Goal: Understand process/instructions: Learn how to perform a task or action

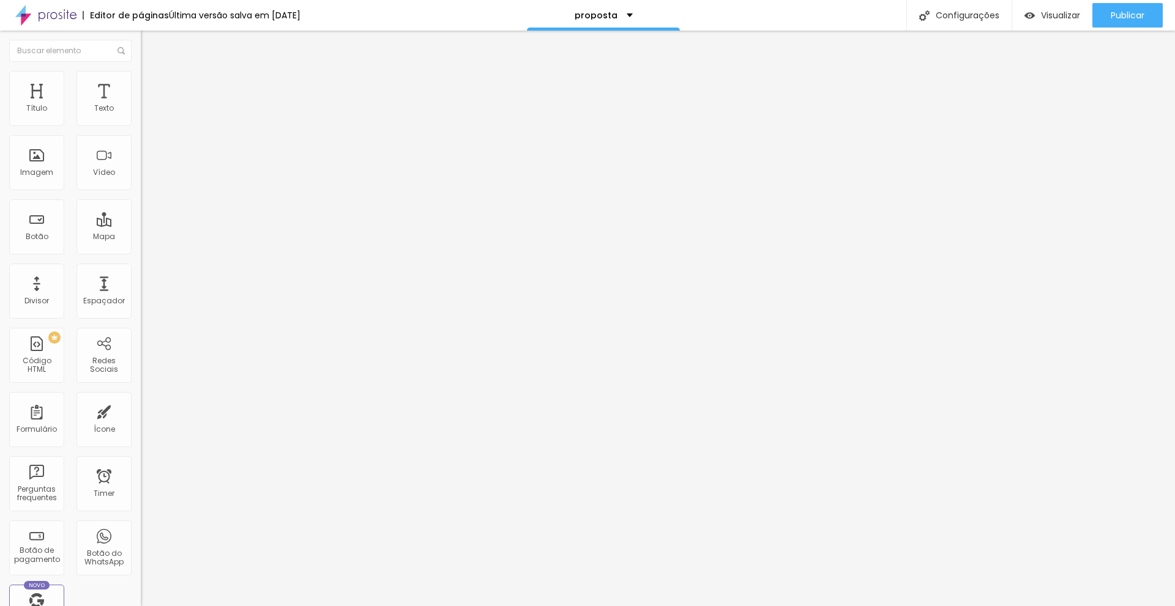
click at [141, 83] on li "Avançado" at bounding box center [211, 89] width 141 height 12
click at [141, 75] on img at bounding box center [146, 76] width 11 height 11
click at [141, 70] on img at bounding box center [146, 64] width 11 height 11
click at [141, 133] on link "clique aqui" at bounding box center [207, 125] width 133 height 18
click at [141, 75] on img at bounding box center [146, 76] width 11 height 11
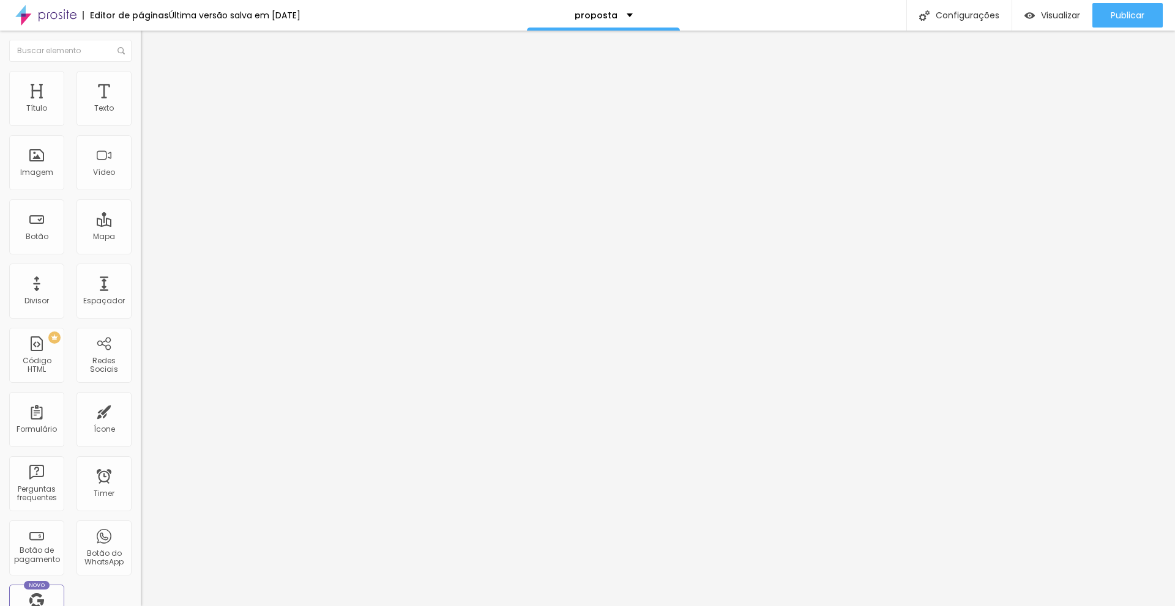
click at [141, 83] on li "Avançado" at bounding box center [211, 89] width 141 height 12
click at [141, 71] on li "Conteúdo" at bounding box center [211, 65] width 141 height 12
click at [141, 133] on link "clique aqui" at bounding box center [207, 125] width 133 height 18
